Goal: Task Accomplishment & Management: Manage account settings

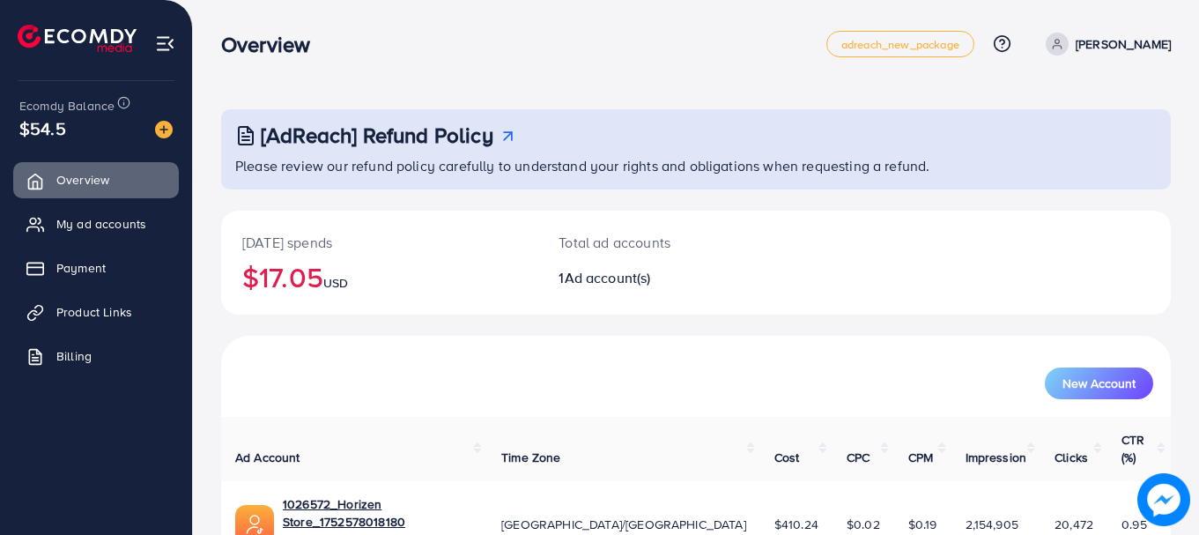
click at [290, 253] on div "[DATE] spends $17.05 USD" at bounding box center [379, 262] width 316 height 104
click at [292, 269] on h2 "$17.05 USD" at bounding box center [379, 276] width 274 height 33
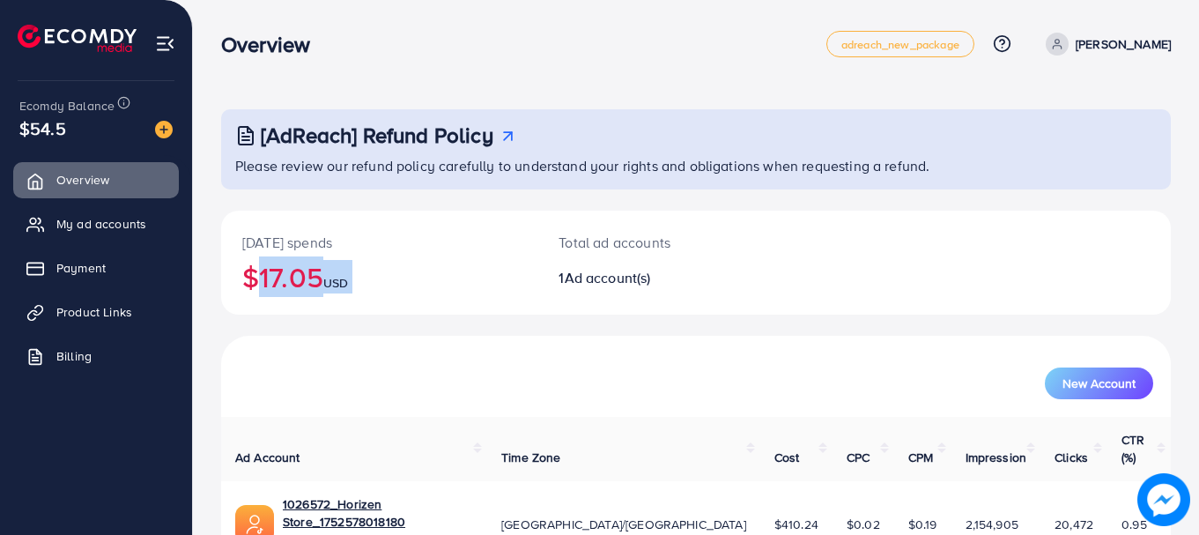
click at [292, 269] on h2 "$17.05 USD" at bounding box center [379, 276] width 274 height 33
click at [287, 272] on h2 "$17.05 USD" at bounding box center [379, 276] width 274 height 33
click at [283, 269] on h2 "$17.05 USD" at bounding box center [379, 276] width 274 height 33
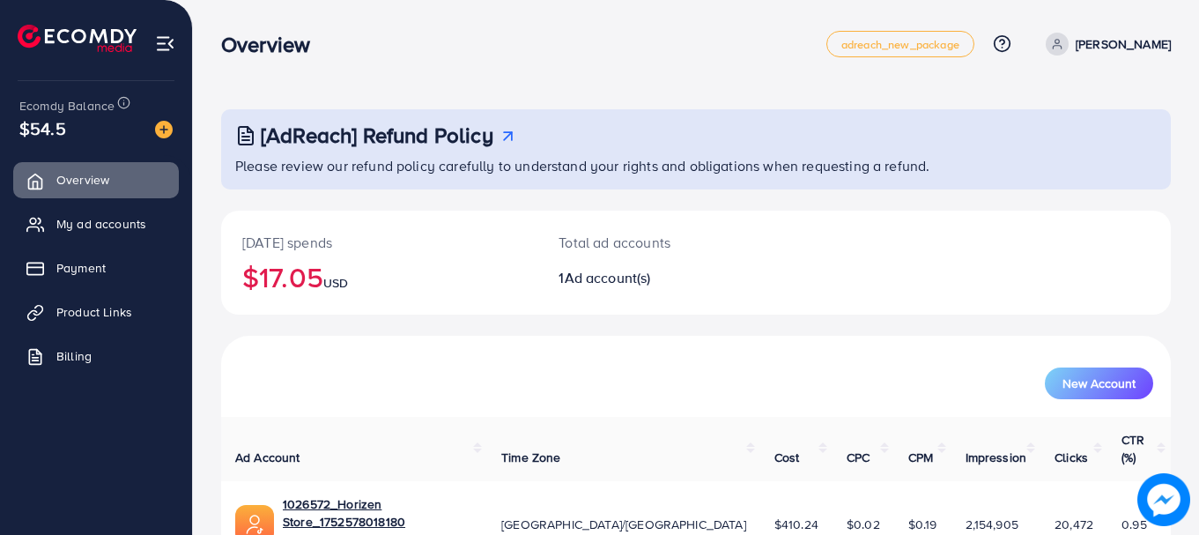
click at [283, 269] on h2 "$17.05 USD" at bounding box center [379, 276] width 274 height 33
click at [292, 249] on p "[DATE] spends" at bounding box center [379, 242] width 274 height 21
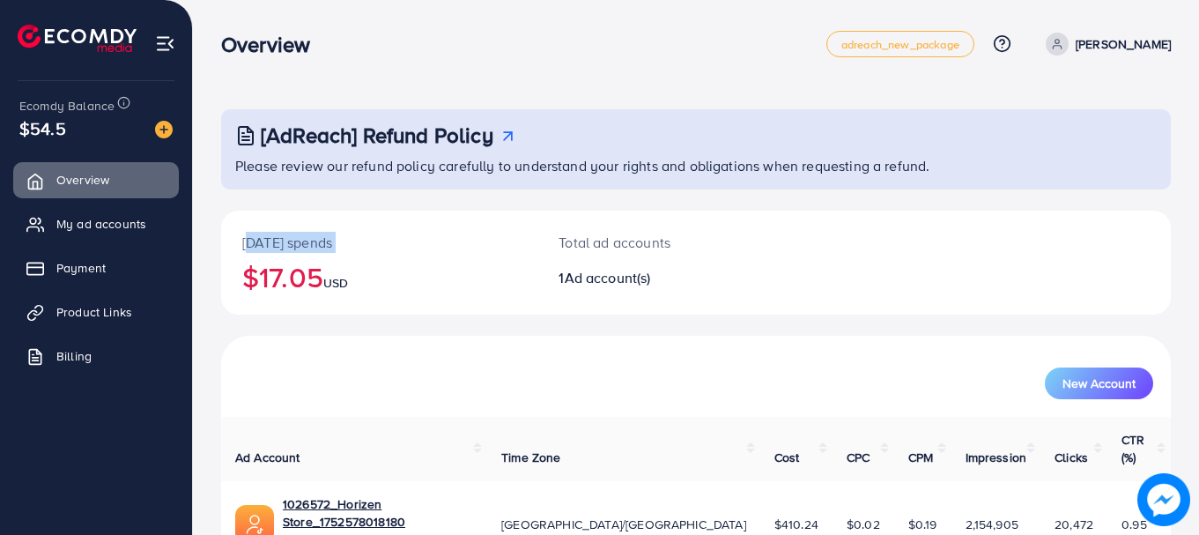
click at [292, 249] on p "[DATE] spends" at bounding box center [379, 242] width 274 height 21
click at [291, 248] on p "[DATE] spends" at bounding box center [379, 242] width 274 height 21
click at [286, 242] on p "[DATE] spends" at bounding box center [379, 242] width 274 height 21
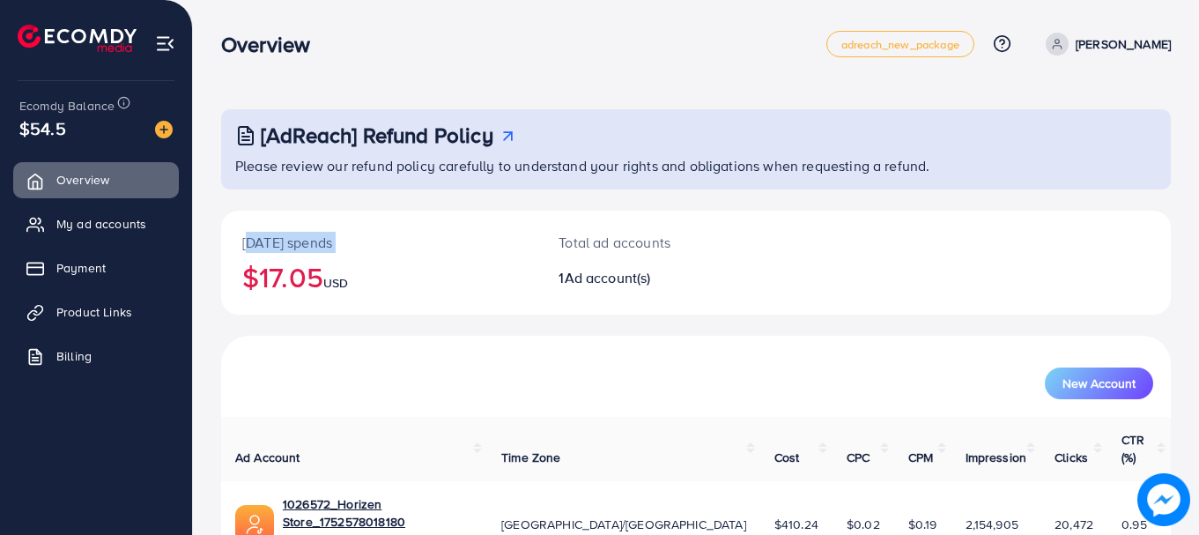
click at [302, 243] on p "[DATE] spends" at bounding box center [379, 242] width 274 height 21
click at [92, 211] on link "My ad accounts" at bounding box center [96, 223] width 166 height 35
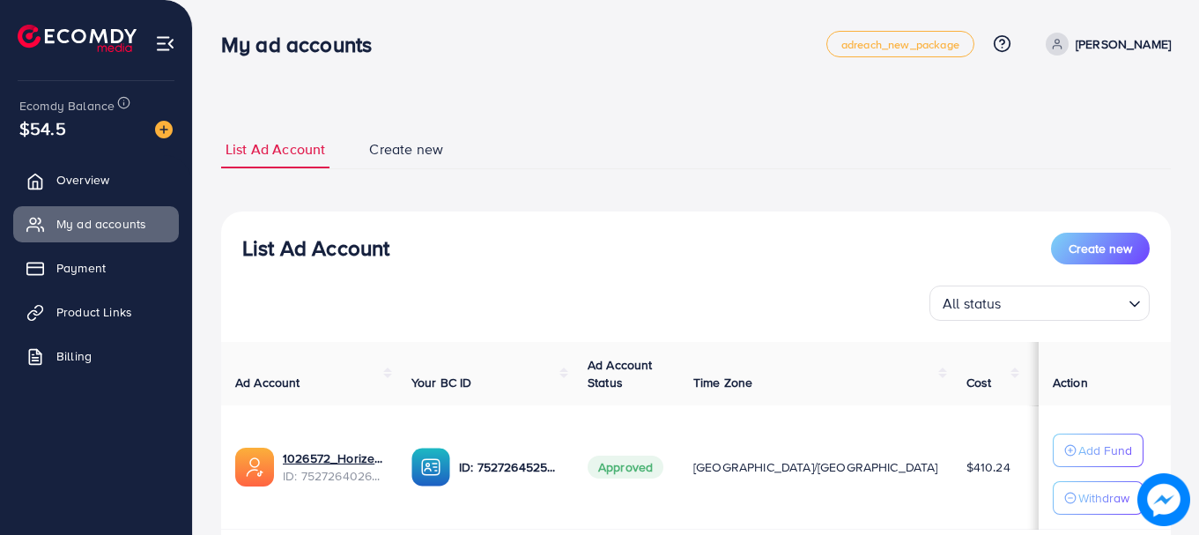
click at [639, 385] on th "Ad Account Status" at bounding box center [626, 374] width 106 height 64
click at [520, 366] on th "Your BC ID" at bounding box center [485, 374] width 176 height 64
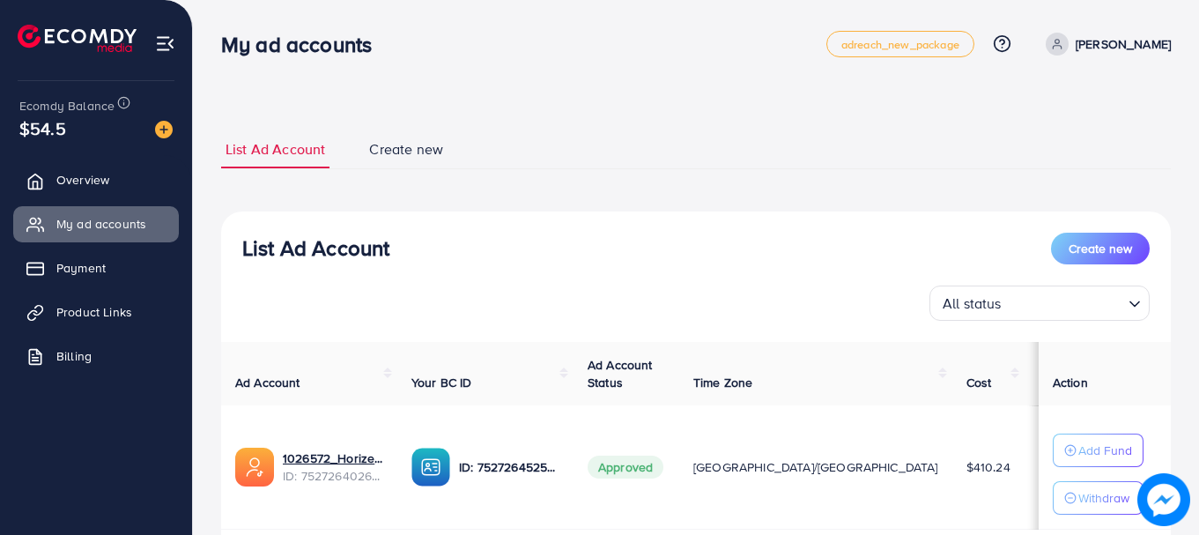
click at [520, 366] on div "Ad Account Your BC ID Ad Account Status Time Zone Cost Balance Action 1026572_H…" at bounding box center [695, 464] width 949 height 245
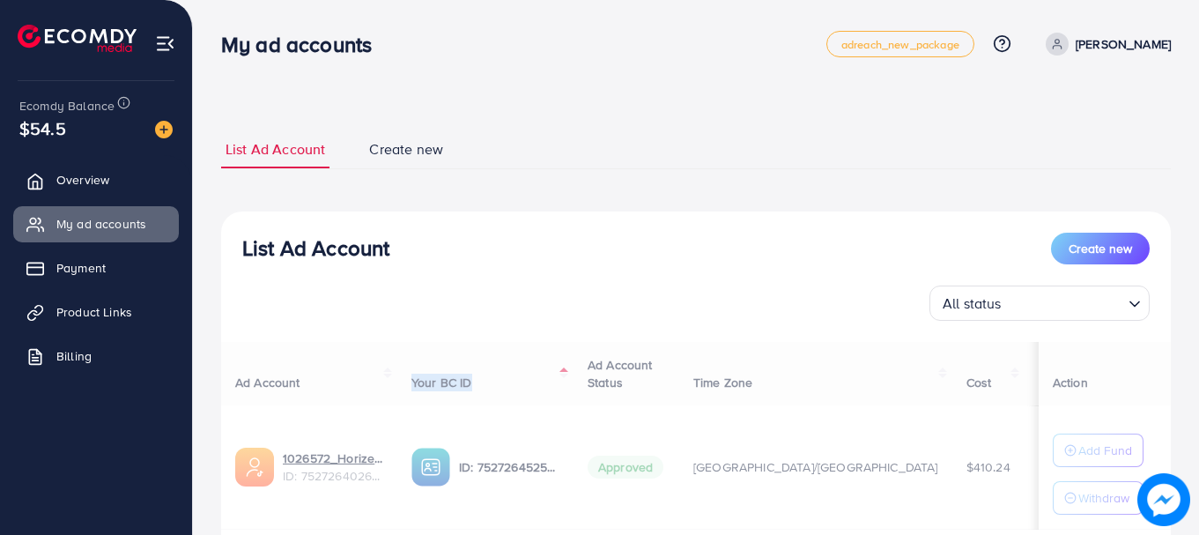
click at [520, 366] on div "Ad Account Your BC ID Ad Account Status Time Zone Cost Balance Action 1026572_H…" at bounding box center [695, 464] width 949 height 245
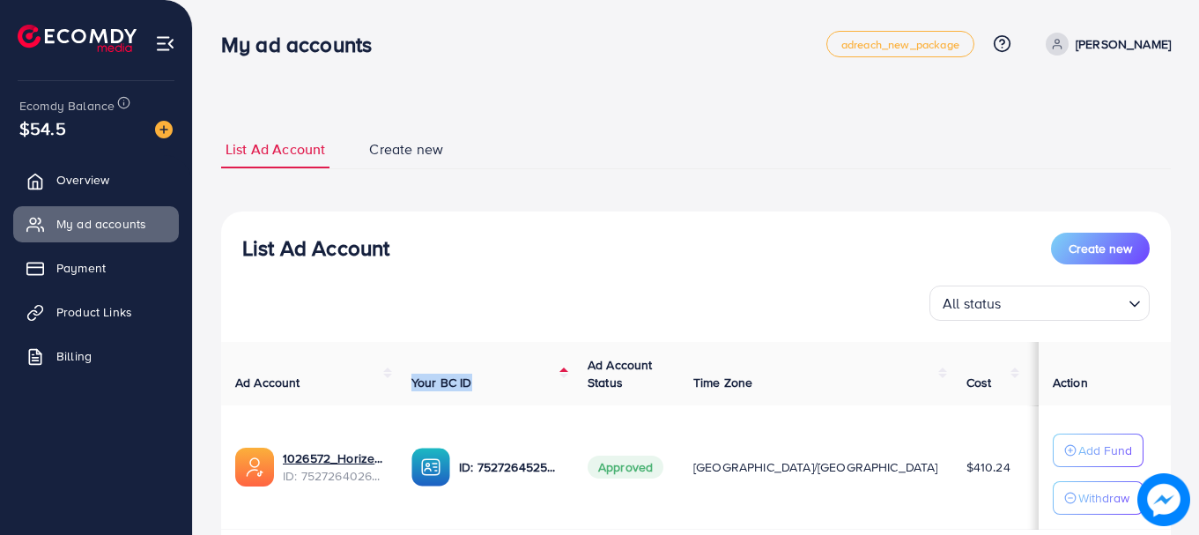
click at [381, 263] on div "List Ad Account Create new" at bounding box center [695, 248] width 907 height 32
click at [138, 173] on link "Overview" at bounding box center [96, 179] width 166 height 35
